Goal: Task Accomplishment & Management: Manage account settings

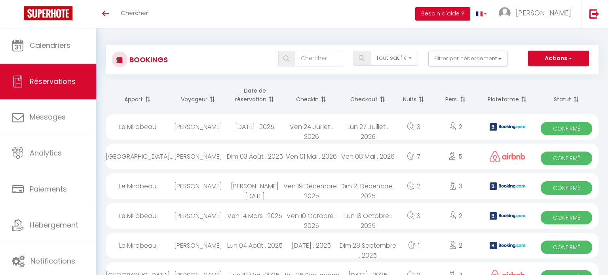
select select "not_cancelled"
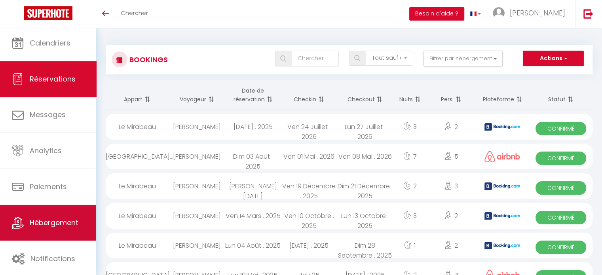
click at [49, 220] on span "Hébergement" at bounding box center [54, 223] width 49 height 10
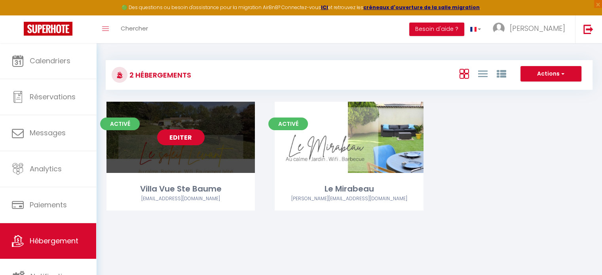
click at [188, 141] on link "Editer" at bounding box center [181, 137] width 48 height 16
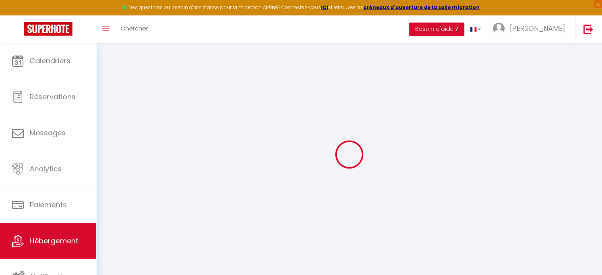
select select "+ 22 %"
select select "+ 85 %"
select select
checkbox input "false"
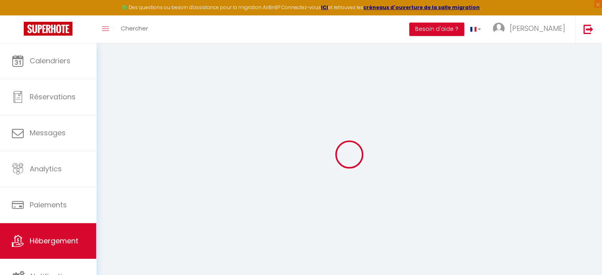
checkbox input "false"
select select "15:00"
select select "19:00"
select select "11:00"
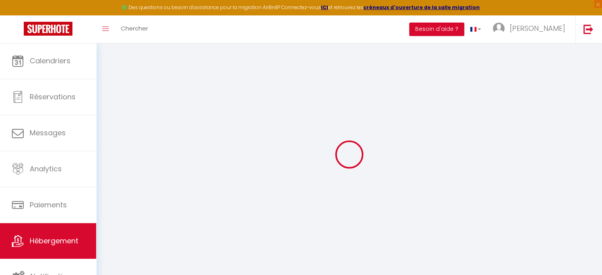
select select "30"
select select "120"
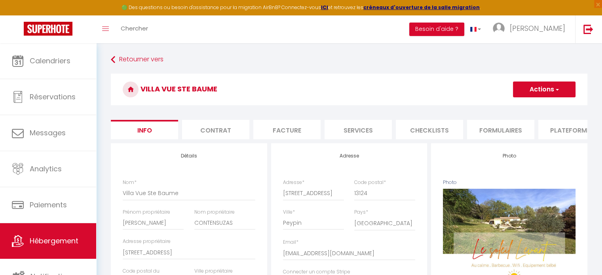
select select
checkbox input "false"
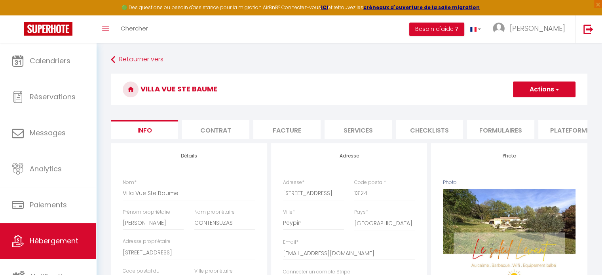
select select "270"
select select "EUR"
select select
select select "9330-1351378202985619374"
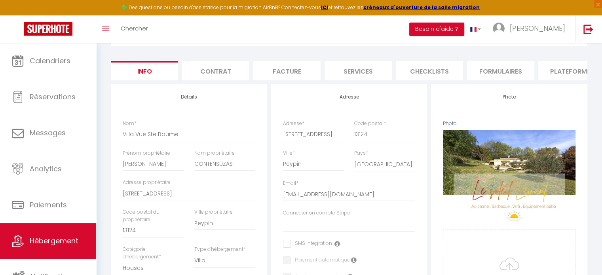
scroll to position [57, 0]
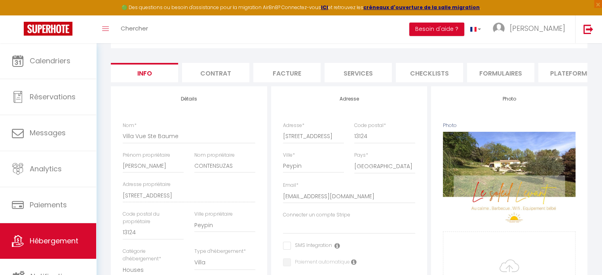
click at [581, 71] on li "Plateformes" at bounding box center [571, 72] width 67 height 19
select select
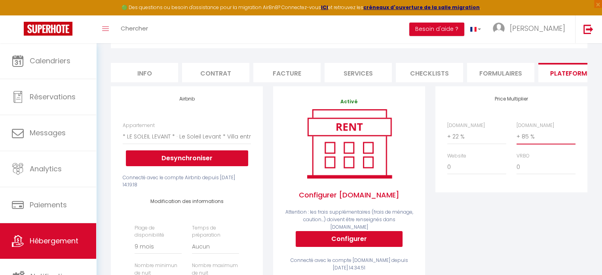
click at [530, 141] on select "0 + 1 % + 2 % + 3 % + 4 % + 5 % + 6 % + 7 % + 8 % + 9 %" at bounding box center [546, 136] width 59 height 15
select select "+ 60 %"
click at [517, 135] on select "0 + 1 % + 2 % + 3 % + 4 % + 5 % + 6 % + 7 % + 8 % + 9 %" at bounding box center [546, 136] width 59 height 15
select select
click at [492, 248] on div "Price Multiplier [DOMAIN_NAME] 0 + 1 % + 2 % + 3 % + 4 % + 5 % + 6 % + 7 %" at bounding box center [511, 247] width 162 height 322
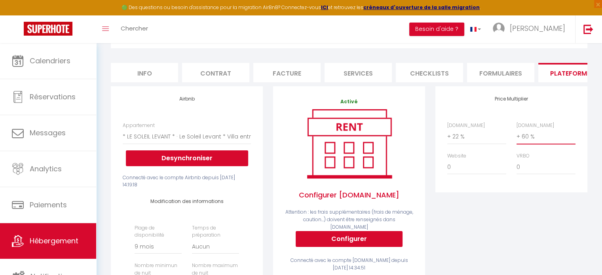
click at [529, 139] on select "0 + 1 % + 2 % + 3 % + 4 % + 5 % + 6 % + 7 % + 8 % + 9 %" at bounding box center [546, 136] width 59 height 15
select select "+ 75 %"
click at [517, 135] on select "0 + 1 % + 2 % + 3 % + 4 % + 5 % + 6 % + 7 % + 8 % + 9 %" at bounding box center [546, 136] width 59 height 15
select select
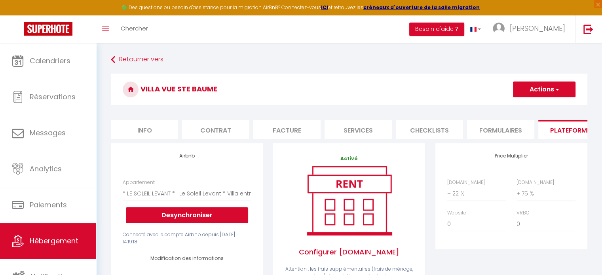
click at [555, 80] on h3 "Villa Vue Ste Baume" at bounding box center [349, 90] width 477 height 32
click at [555, 92] on span "button" at bounding box center [556, 90] width 5 height 8
click at [545, 103] on link "Enregistrer" at bounding box center [544, 107] width 63 height 10
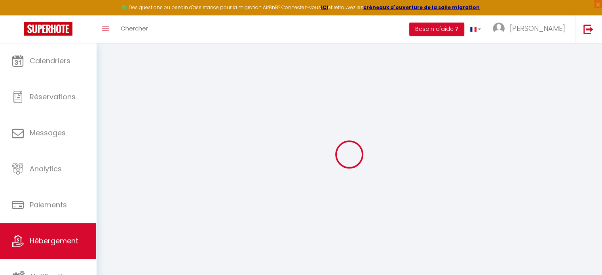
select select "270"
select select "EUR"
select select
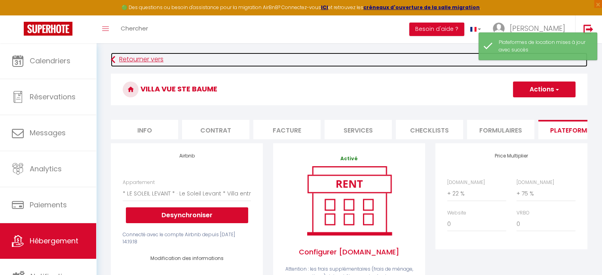
click at [112, 60] on icon at bounding box center [113, 60] width 4 height 14
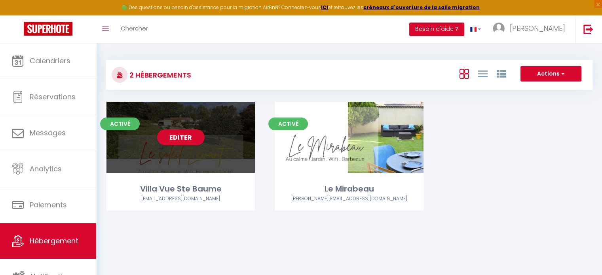
click at [178, 188] on div "Villa Vue Ste Baume" at bounding box center [180, 189] width 148 height 12
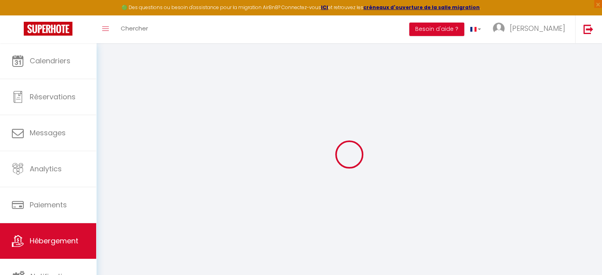
type input "Villa Vue Ste Baume"
type input "[PERSON_NAME]"
type input "CONTENSUZAS"
type input "[STREET_ADDRESS]"
type input "13124"
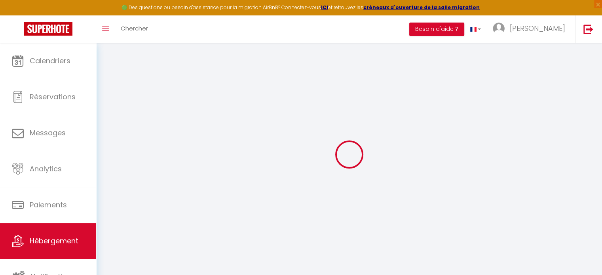
type input "Peypin"
select select "houses"
select select "5"
select select "4"
select select "3"
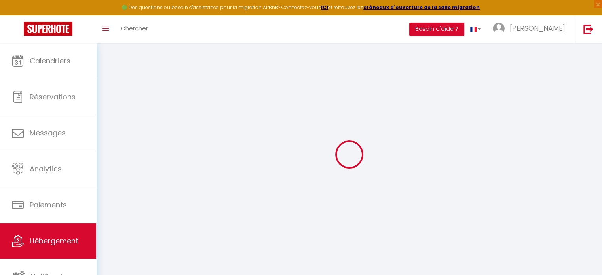
type input "125"
type input "93"
select select
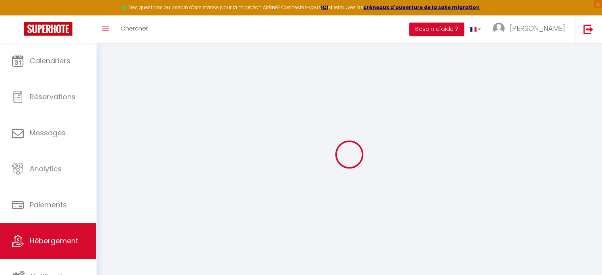
select select
type input "[STREET_ADDRESS]"
type input "13124"
type input "Peypin"
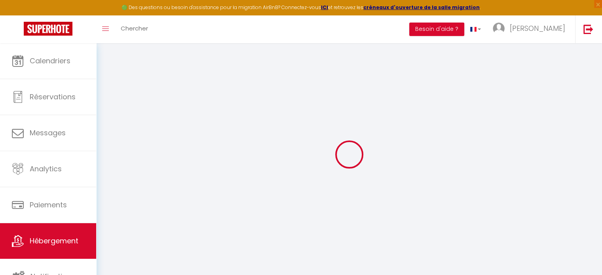
type input "[EMAIL_ADDRESS][DOMAIN_NAME]"
select select
checkbox input "false"
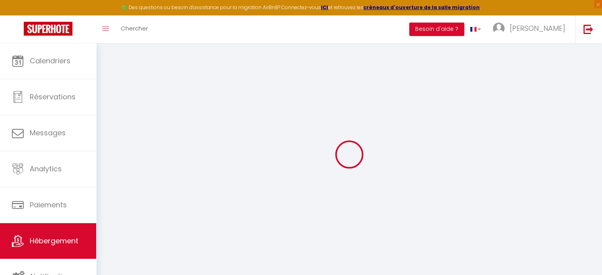
checkbox input "false"
select select
type input "0"
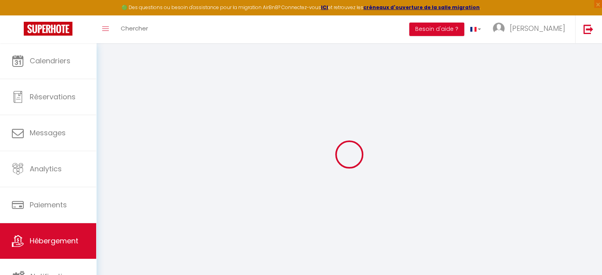
type input "0"
select select
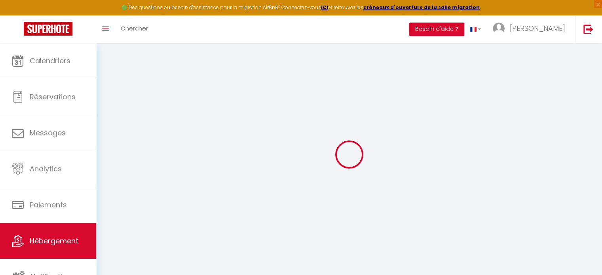
select select
checkbox input "false"
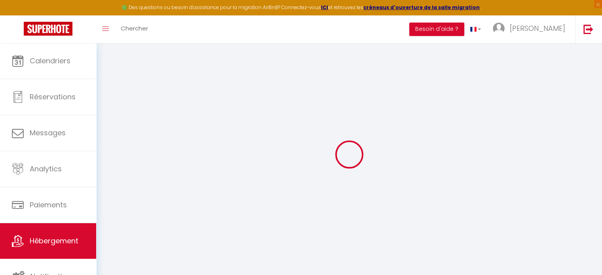
checkbox input "false"
select select
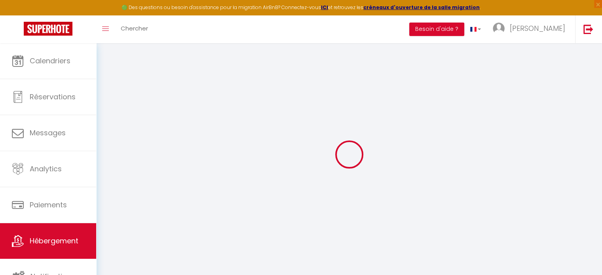
select select
checkbox input "false"
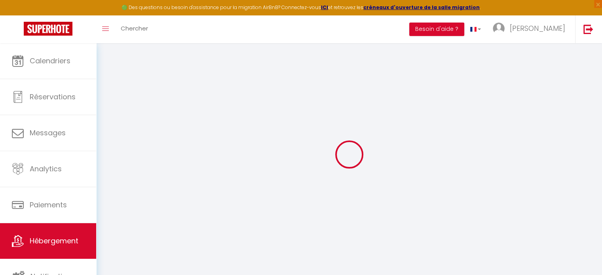
checkbox input "false"
select select "villa"
select select
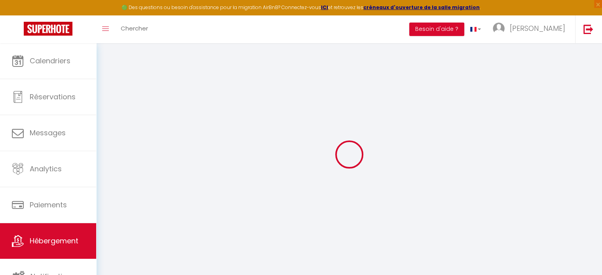
select select
checkbox input "false"
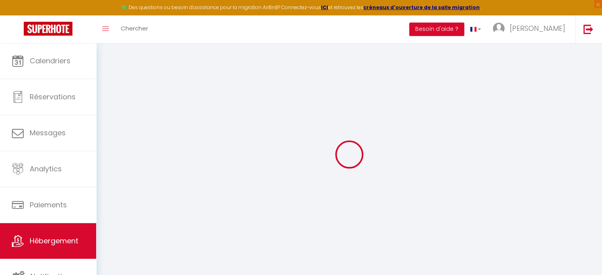
checkbox input "false"
select select
checkbox input "false"
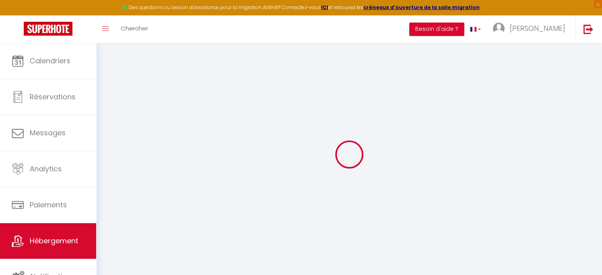
checkbox input "false"
select select
checkbox input "false"
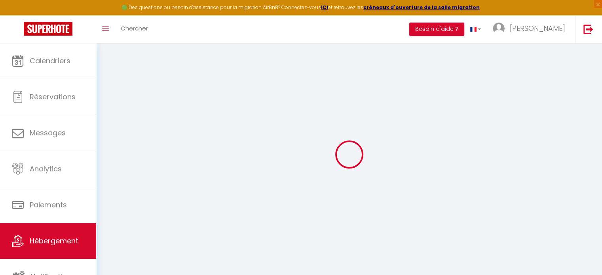
checkbox input "false"
select select "15:00"
select select "19:00"
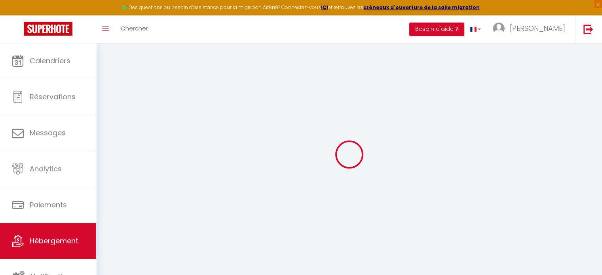
select select "11:00"
select select "30"
select select "120"
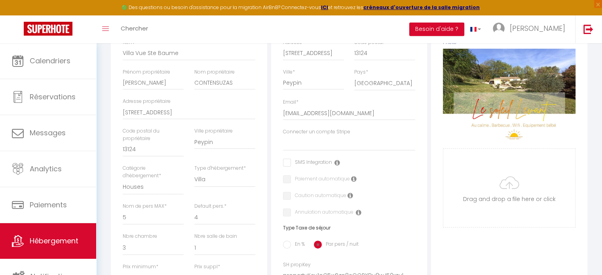
scroll to position [10, 0]
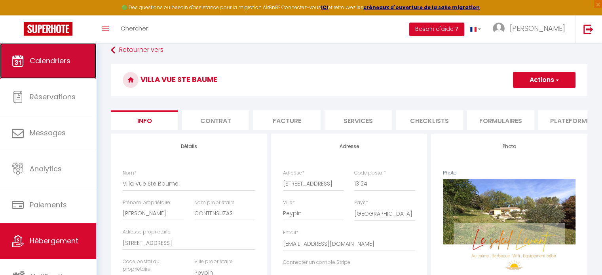
click at [19, 64] on icon at bounding box center [18, 61] width 12 height 12
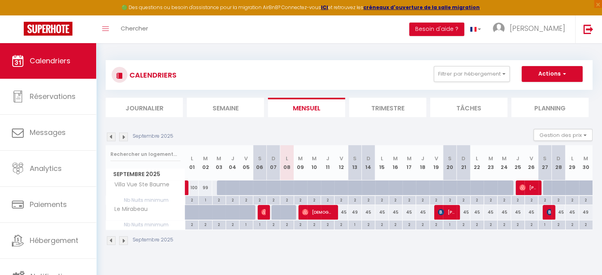
click at [127, 139] on img at bounding box center [123, 137] width 9 height 9
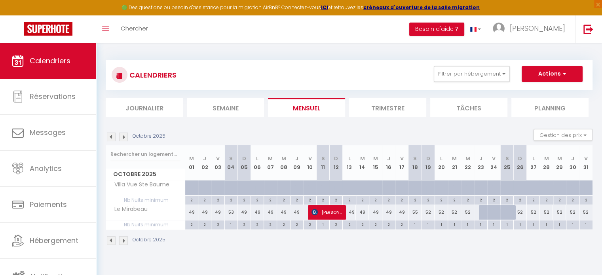
click at [127, 139] on img at bounding box center [123, 137] width 9 height 9
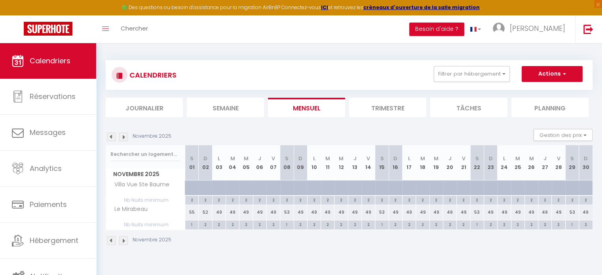
click at [127, 139] on img at bounding box center [123, 137] width 9 height 9
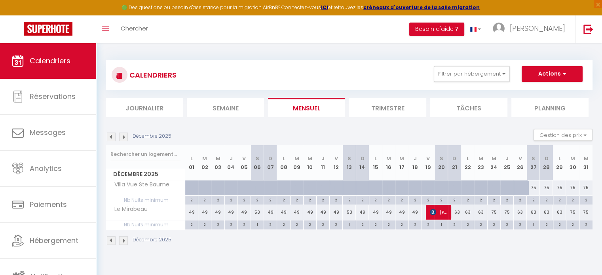
click at [127, 139] on img at bounding box center [123, 137] width 9 height 9
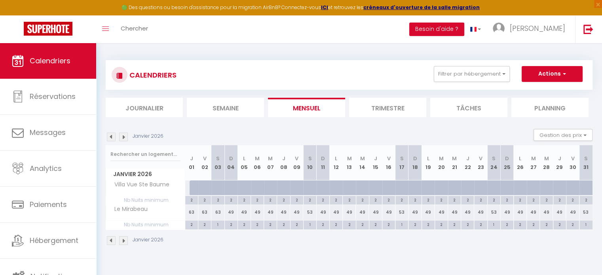
click at [127, 139] on img at bounding box center [123, 137] width 9 height 9
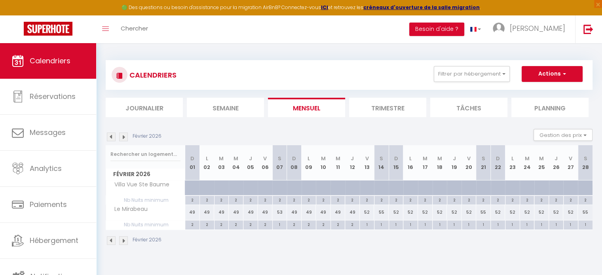
click at [127, 139] on img at bounding box center [123, 137] width 9 height 9
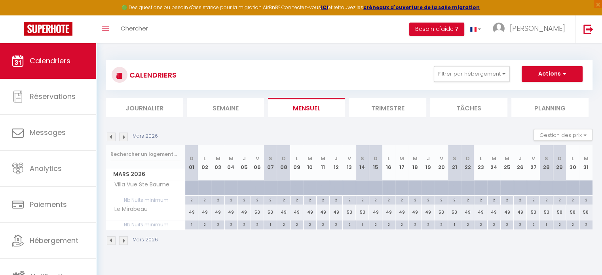
click at [127, 139] on img at bounding box center [123, 137] width 9 height 9
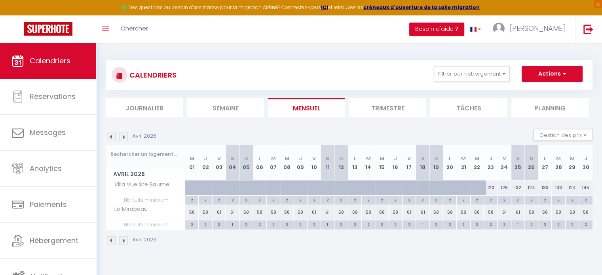
click at [127, 139] on img at bounding box center [123, 137] width 9 height 9
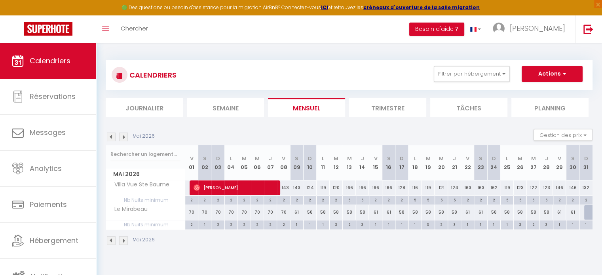
click at [127, 139] on img at bounding box center [123, 137] width 9 height 9
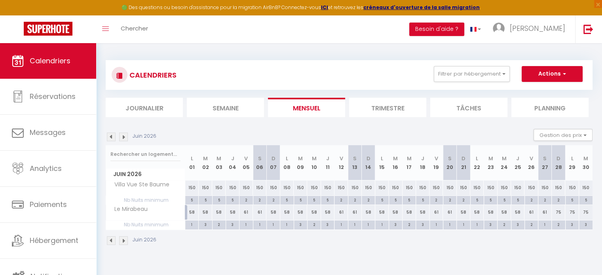
click at [192, 186] on div "150" at bounding box center [191, 188] width 13 height 15
type input "150"
type input "Lun 01 Juin 2026"
type input "[DATE]"
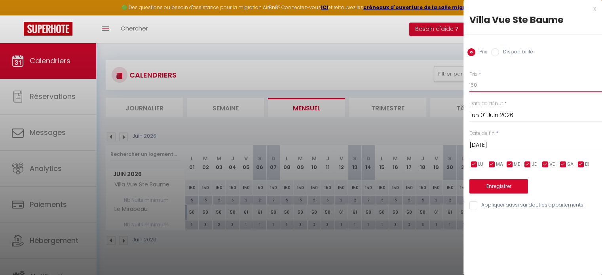
drag, startPoint x: 487, startPoint y: 85, endPoint x: 448, endPoint y: 83, distance: 38.8
click at [448, 83] on body "🟢 Des questions ou besoin d'assistance pour la migration AirBnB? Connectez-vous…" at bounding box center [301, 180] width 602 height 275
type input "111"
click at [504, 116] on input "Lun 01 Juin 2026" at bounding box center [536, 115] width 133 height 10
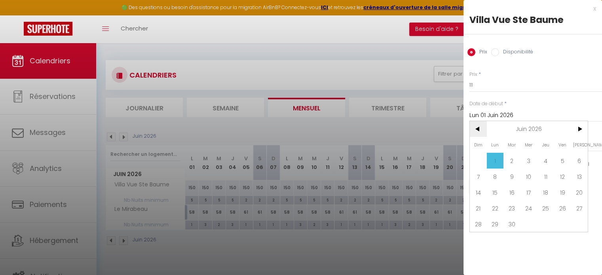
click at [478, 128] on span "<" at bounding box center [478, 129] width 17 height 16
click at [564, 158] on span "1" at bounding box center [562, 161] width 17 height 16
type input "Ven 01 Mai 2026"
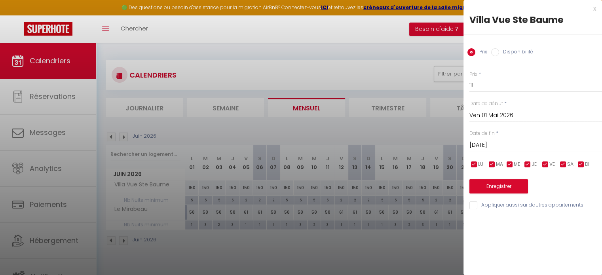
click at [523, 144] on input "[DATE]" at bounding box center [536, 145] width 133 height 10
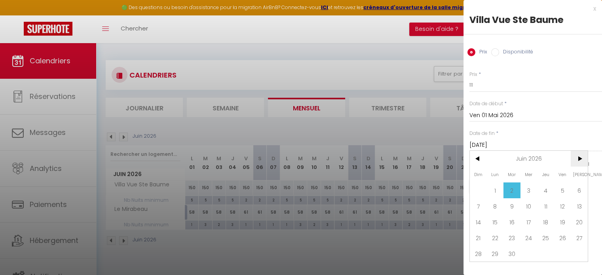
click at [579, 158] on span ">" at bounding box center [579, 159] width 17 height 16
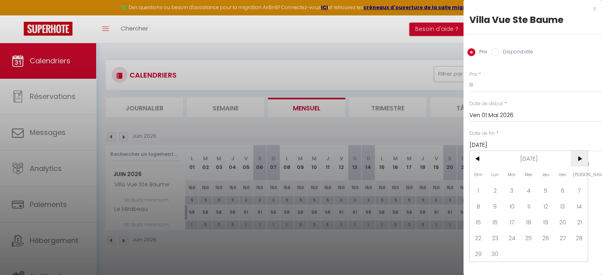
click at [579, 158] on span ">" at bounding box center [579, 159] width 17 height 16
click at [475, 156] on span "<" at bounding box center [478, 159] width 17 height 16
click at [544, 249] on span "31" at bounding box center [545, 254] width 17 height 16
type input "Jeu 31 Décembre 2026"
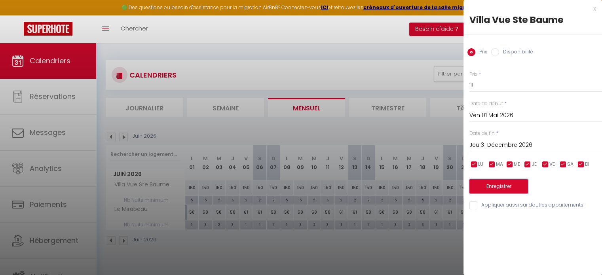
click at [510, 185] on button "Enregistrer" at bounding box center [499, 186] width 59 height 14
